Goal: Register for event/course

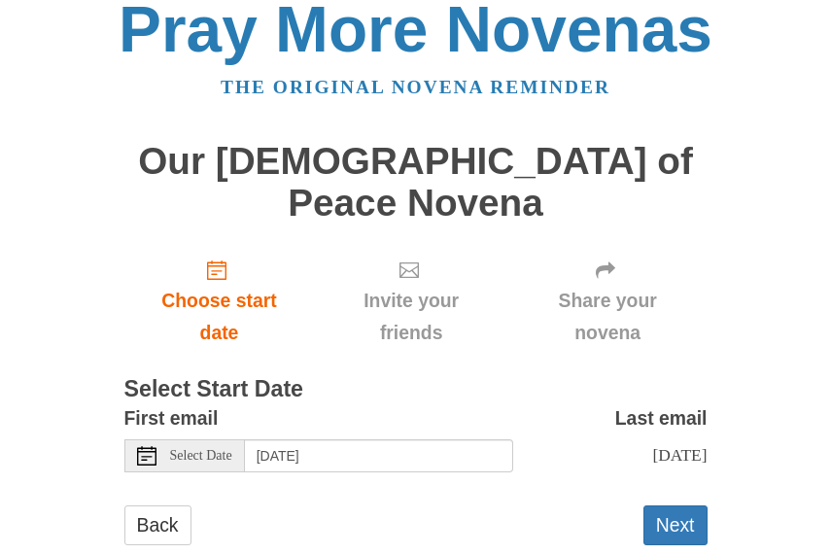
scroll to position [26, 0]
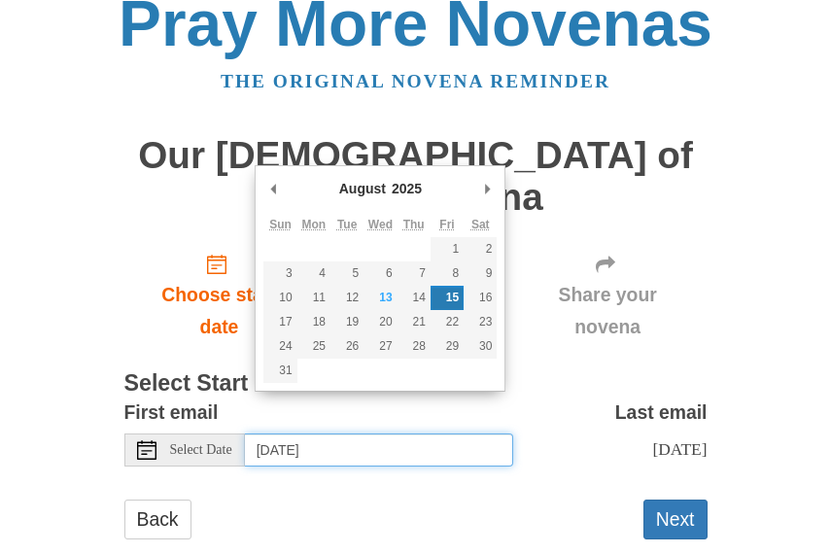
click at [292, 433] on input "Friday, August 15th" at bounding box center [379, 449] width 268 height 33
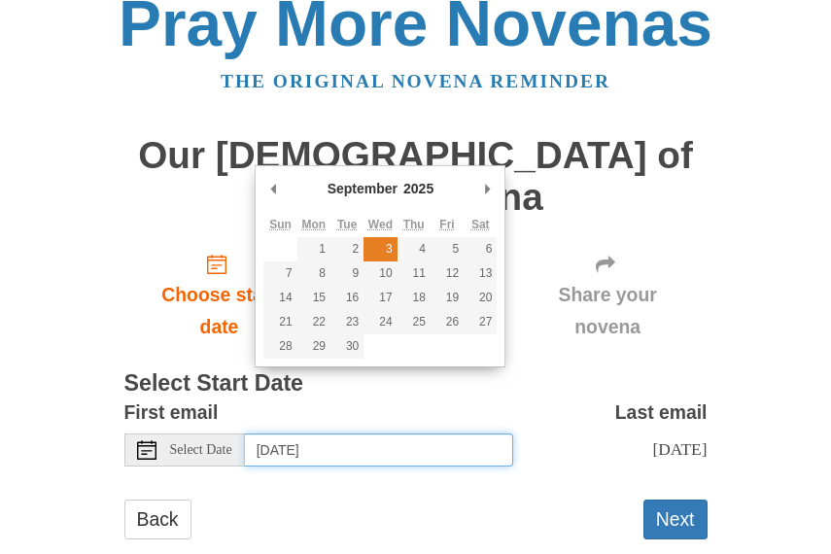
type input "Wednesday, September 3rd"
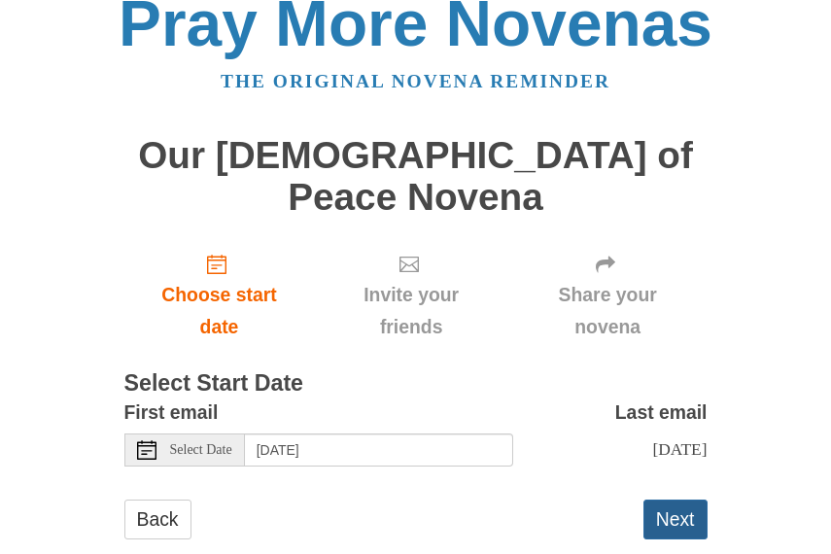
click at [684, 500] on button "Next" at bounding box center [675, 520] width 64 height 40
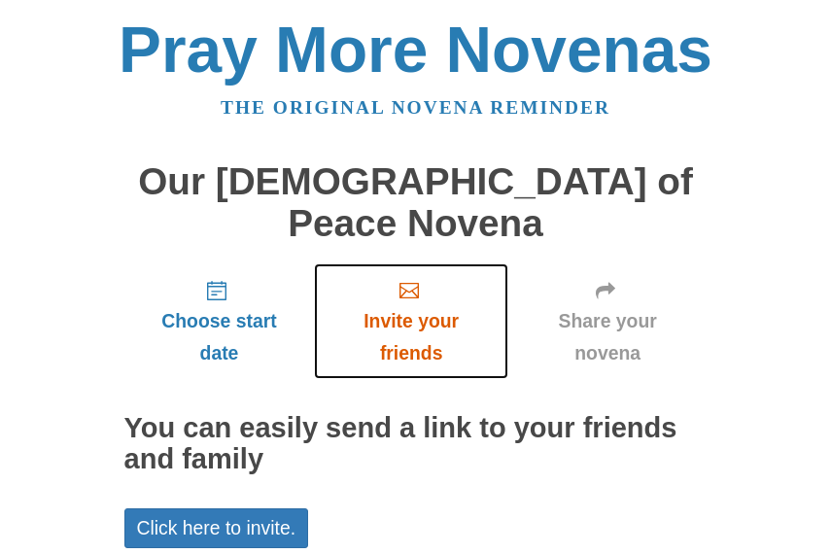
click at [411, 305] on span "Invite your friends" at bounding box center [410, 337] width 155 height 64
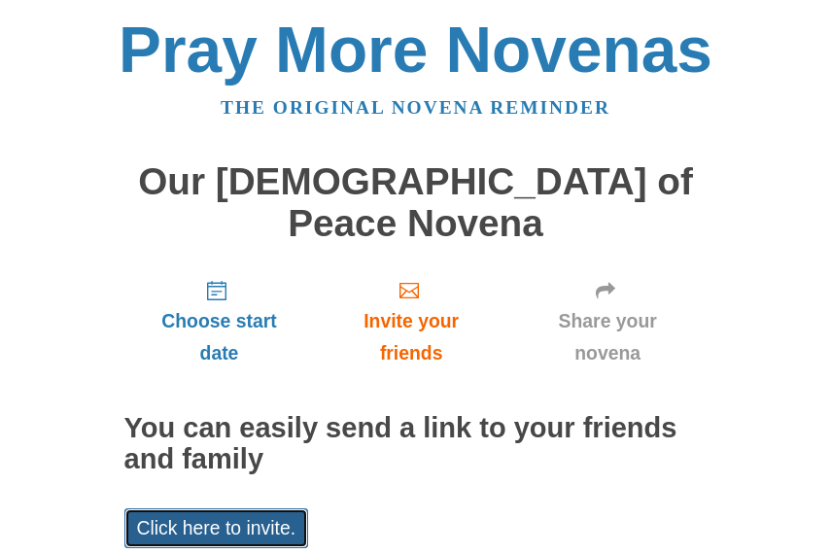
click at [208, 508] on link "Click here to invite." at bounding box center [216, 528] width 185 height 40
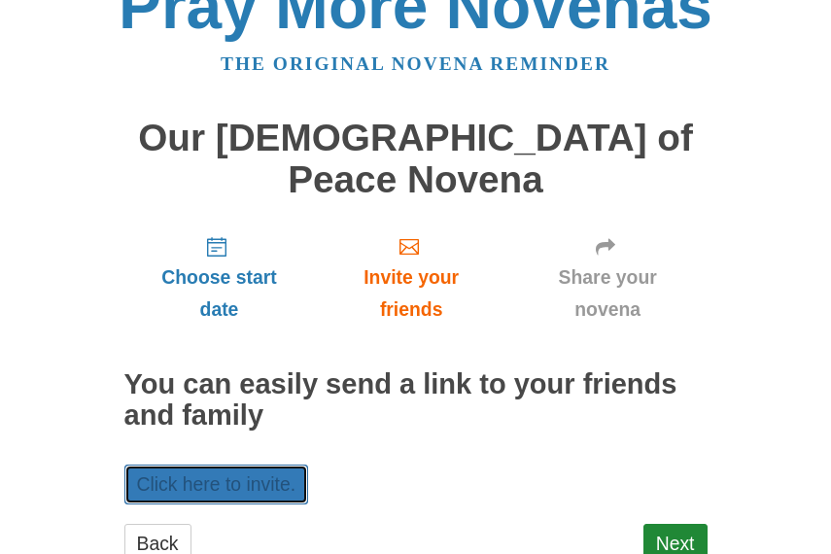
scroll to position [68, 0]
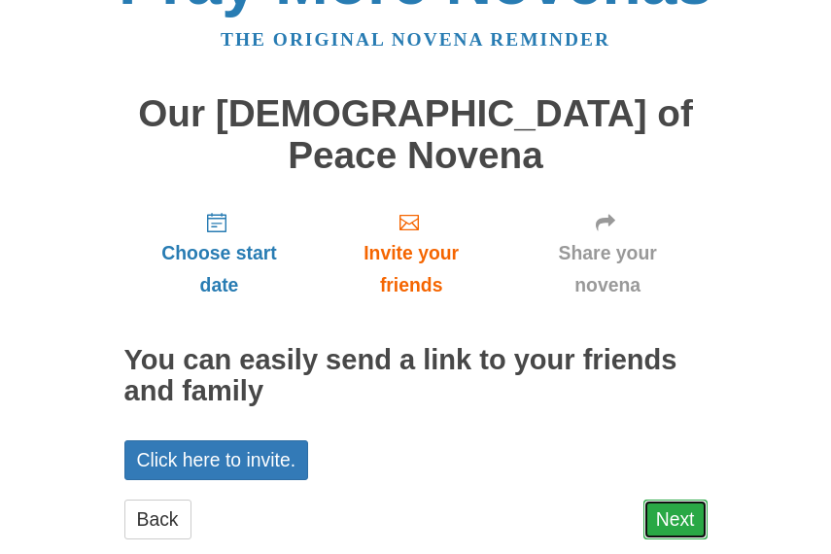
click at [675, 500] on link "Next" at bounding box center [675, 520] width 64 height 40
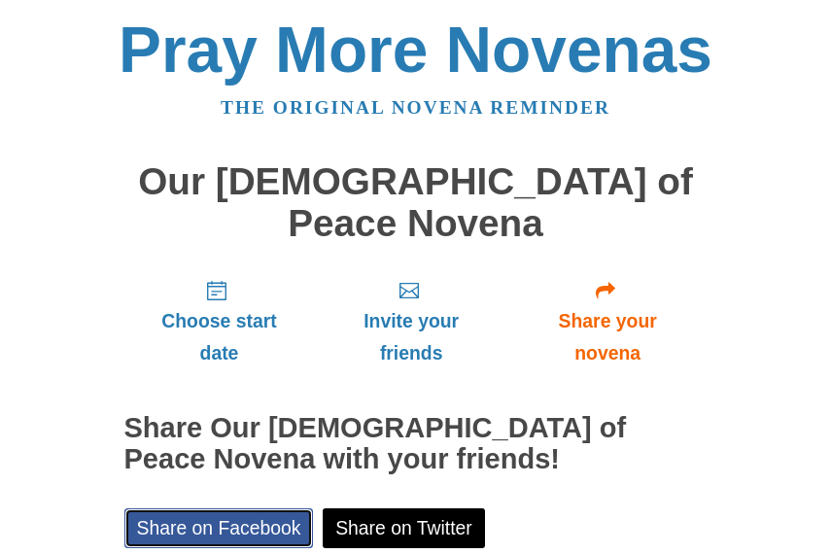
click at [248, 508] on link "Share on Facebook" at bounding box center [219, 528] width 190 height 40
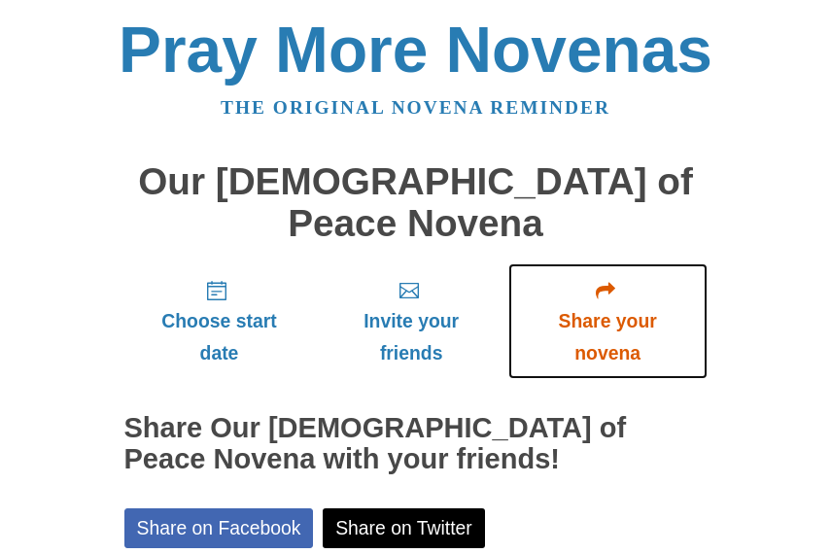
click at [612, 305] on span "Share your novena" at bounding box center [608, 337] width 160 height 64
